Goal: Consume media (video, audio)

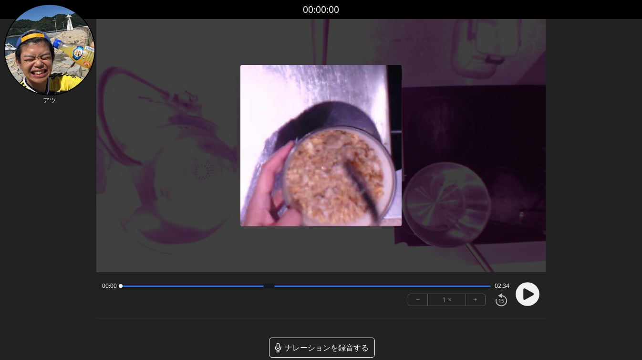
click at [520, 296] on circle at bounding box center [528, 294] width 24 height 24
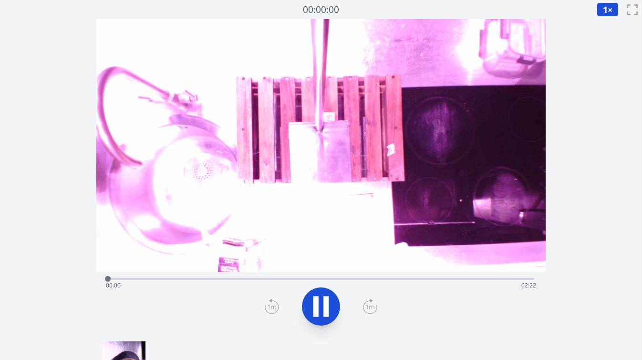
click at [296, 301] on div at bounding box center [321, 306] width 438 height 46
click at [603, 11] on font "1" at bounding box center [605, 9] width 5 height 11
click at [601, 86] on font "2×" at bounding box center [604, 84] width 9 height 10
click at [372, 278] on div "Time elapsed: 01:46 Time remaining: 00:35" at bounding box center [321, 285] width 431 height 15
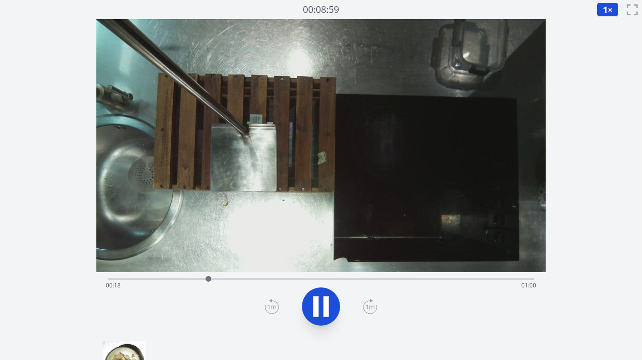
click at [281, 280] on div "経過時間: 00:18 残り時間: 01:00" at bounding box center [321, 285] width 431 height 15
click at [315, 278] on div "Time elapsed: 00:33 Time remaining: 00:45" at bounding box center [321, 285] width 431 height 15
click at [372, 279] on div "Time elapsed: 00:39 Time remaining: 00:39" at bounding box center [321, 285] width 431 height 15
